Goal: Information Seeking & Learning: Learn about a topic

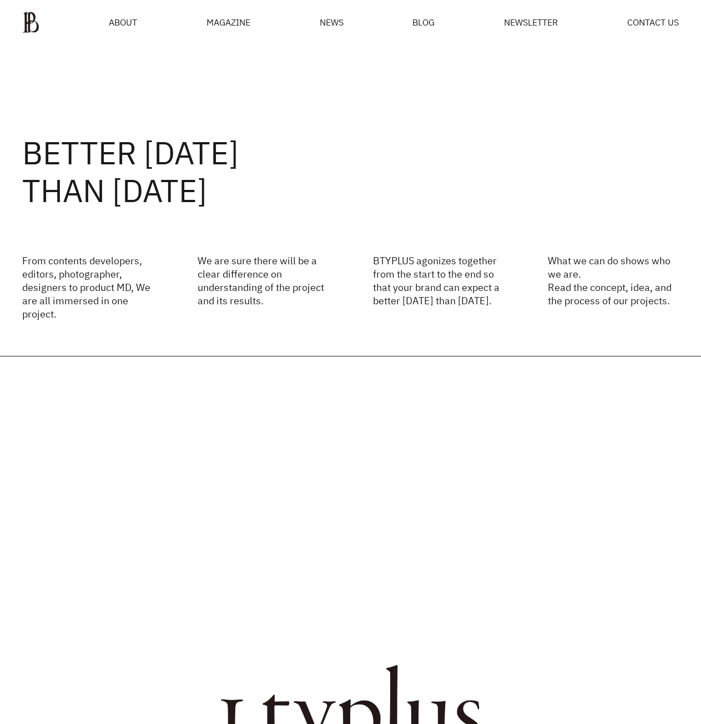
click at [558, 113] on div "BETTER [DATE] THAN [DATE] From contents developers, editors, photographer, desi…" at bounding box center [350, 200] width 701 height 311
click at [136, 18] on span "ABOUT" at bounding box center [123, 22] width 28 height 9
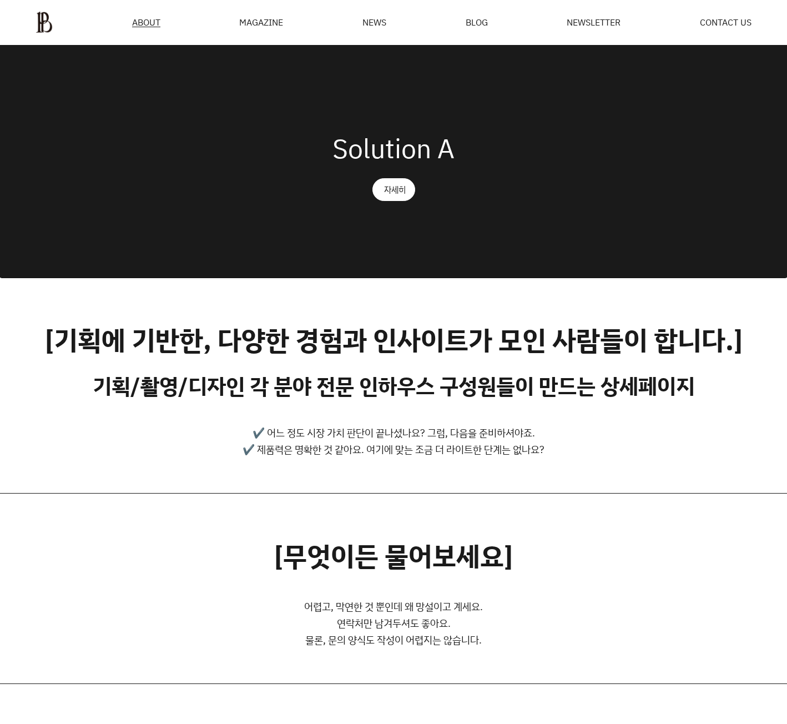
click at [542, 104] on div "[수 많은 채널, 소비자들의 성향... 어떻게 대비하고 계세요?] 어떤 시장, 어떤 소비자에 포커싱 하느냐에 따라 결과는 Up or Down …" at bounding box center [393, 161] width 787 height 232
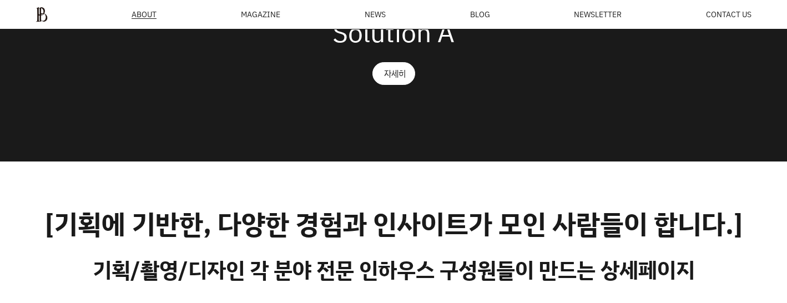
scroll to position [95, 0]
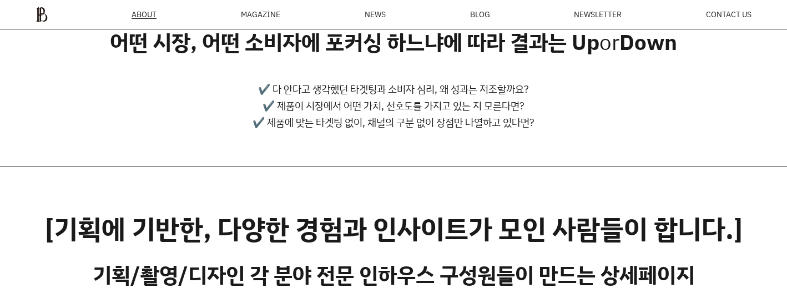
click at [52, 17] on ul "ABOUT MAGAZINE SEE ALL OFF THE REC INSIDE BTYPLUS CURATION NEWS BLOG NEWSLETTER…" at bounding box center [394, 15] width 716 height 16
click at [44, 17] on img at bounding box center [42, 15] width 12 height 16
